Goal: Find contact information: Find contact information

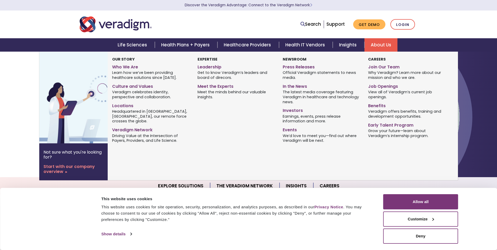
click at [387, 46] on link "About Us" at bounding box center [380, 44] width 33 height 13
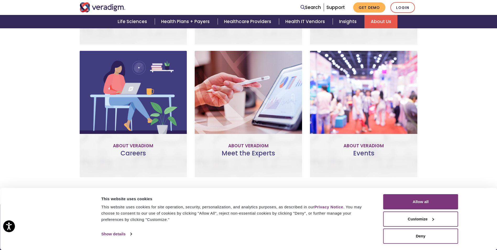
scroll to position [333, 0]
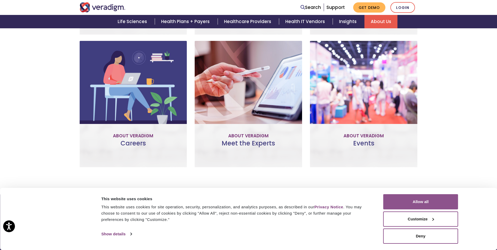
click at [441, 200] on button "Allow all" at bounding box center [420, 201] width 75 height 15
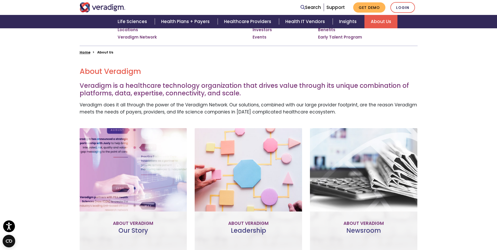
scroll to position [390, 0]
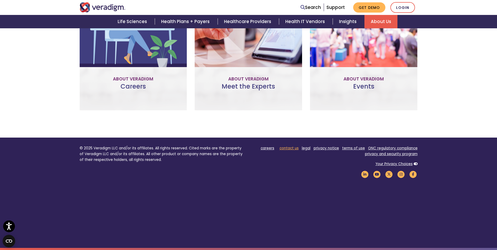
click at [295, 149] on link "contact us" at bounding box center [289, 148] width 19 height 5
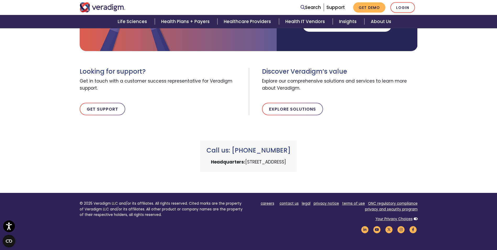
scroll to position [149, 0]
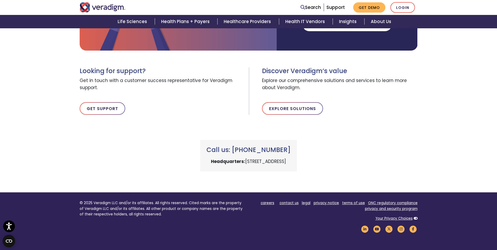
drag, startPoint x: 294, startPoint y: 150, endPoint x: 309, endPoint y: 155, distance: 16.1
click at [297, 155] on div "Call us: +1 (800) 877-5678 Headquarters: 222 W Merchandise Mart Plaza, Chicago,…" at bounding box center [248, 155] width 97 height 31
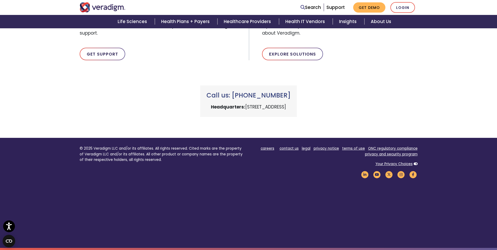
scroll to position [0, 0]
